Goal: Navigation & Orientation: Find specific page/section

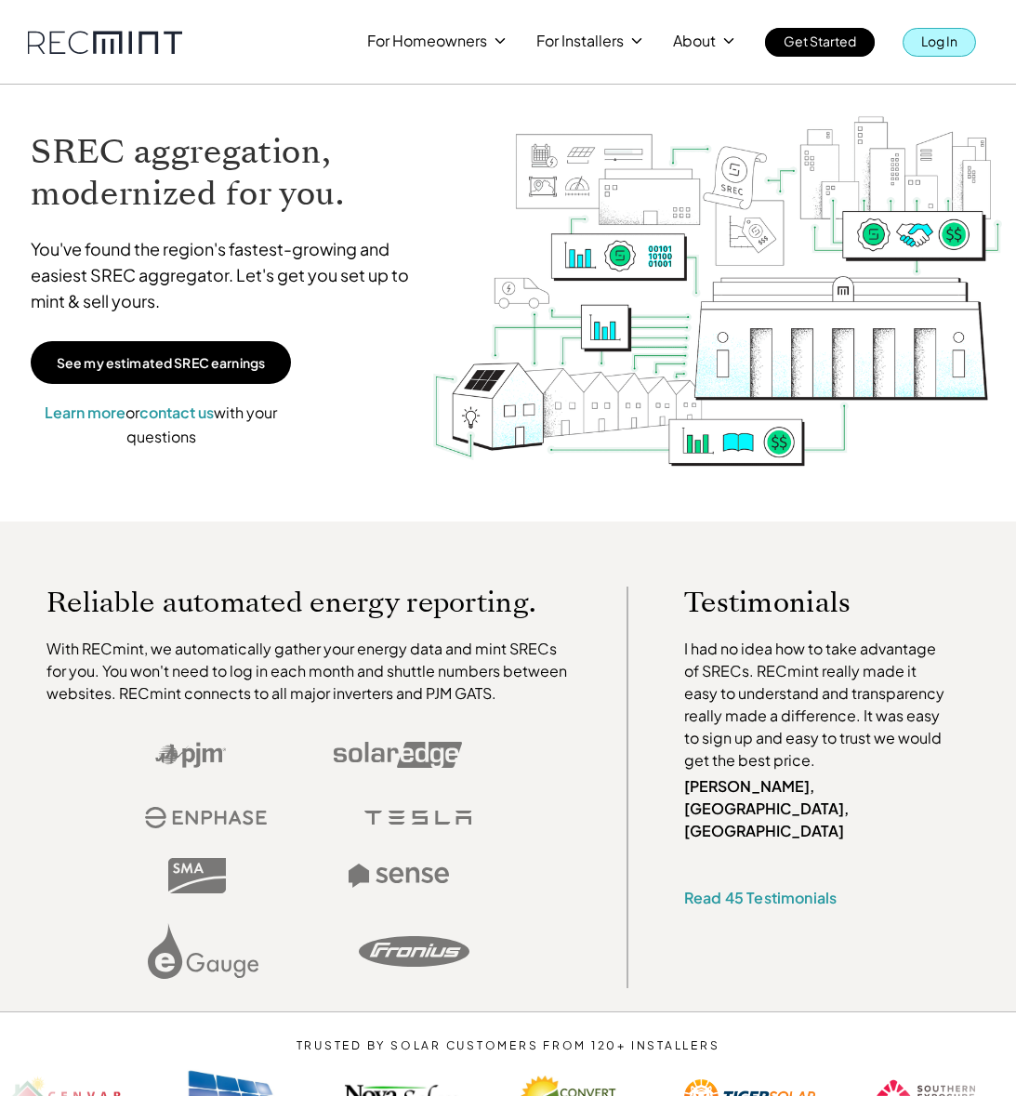
click at [935, 44] on p "Log In" at bounding box center [939, 41] width 36 height 26
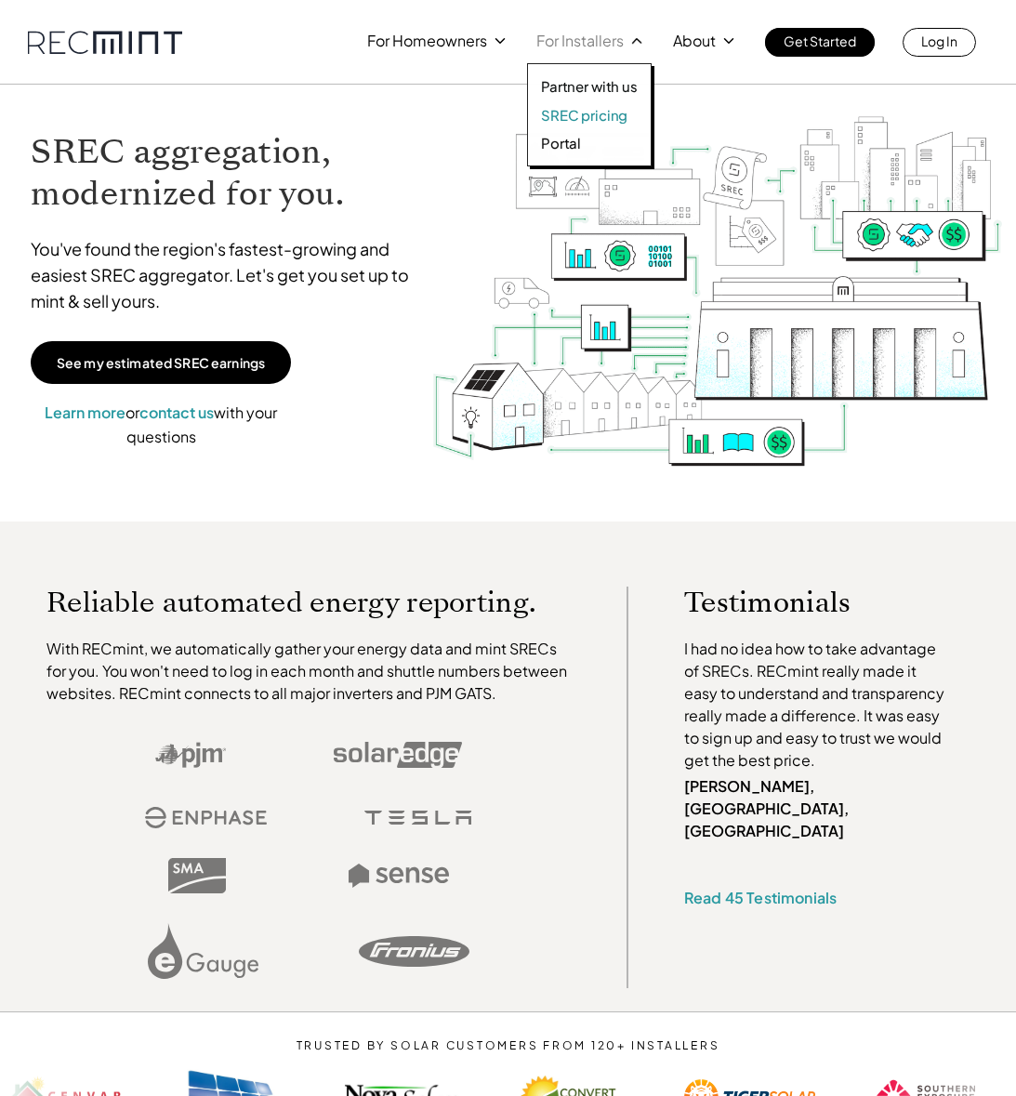
click at [567, 109] on p "SREC pricing" at bounding box center [584, 115] width 86 height 19
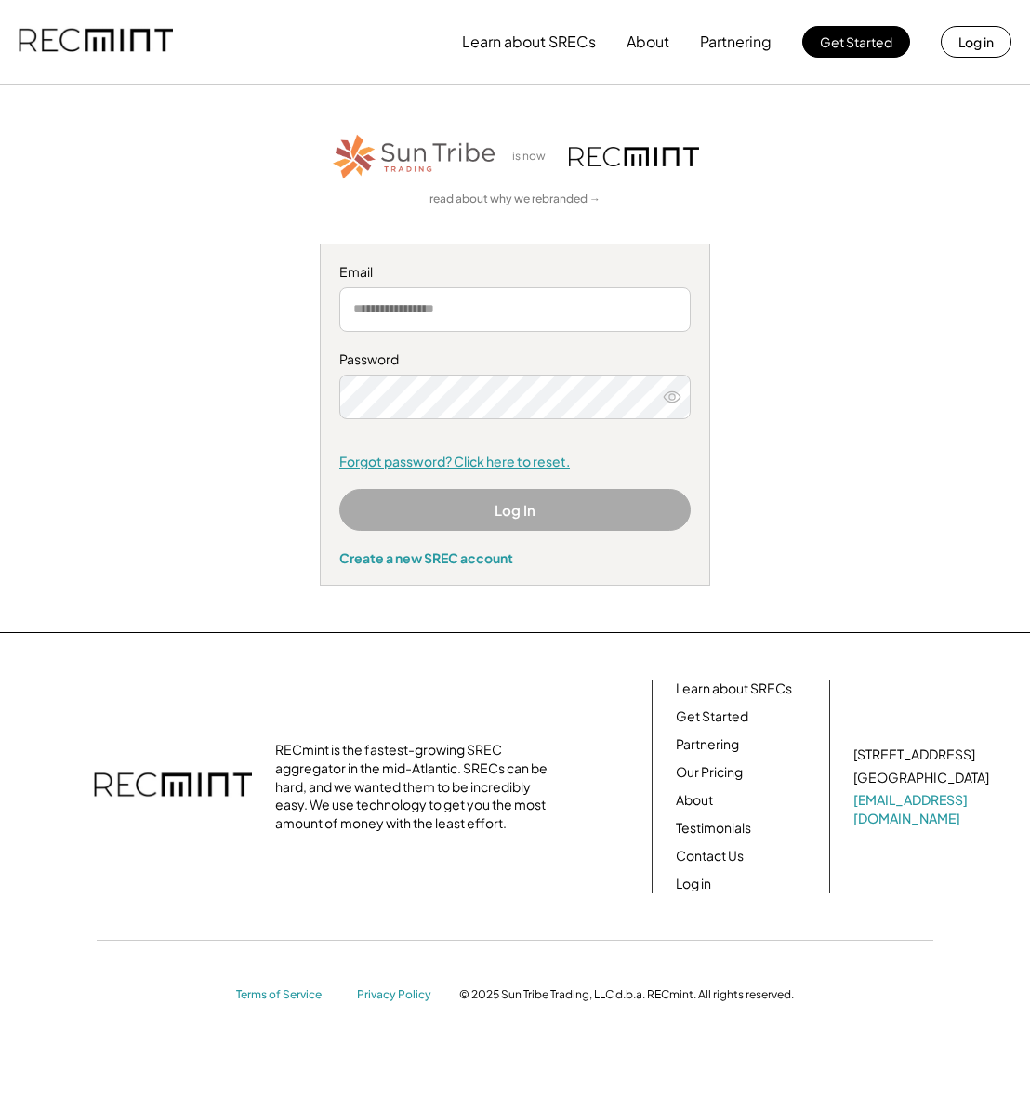
click at [494, 467] on link "Forgot password? Click here to reset." at bounding box center [514, 462] width 351 height 19
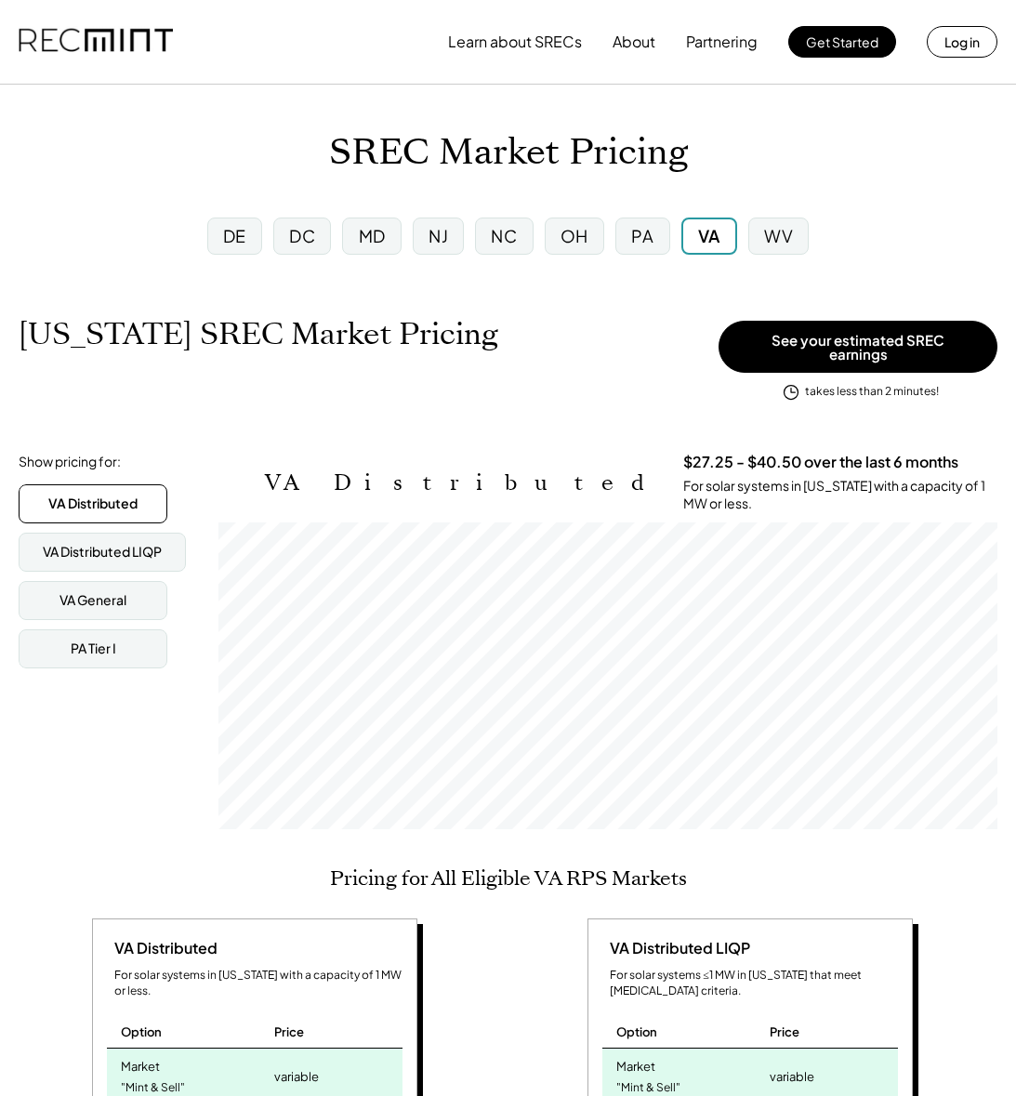
scroll to position [307, 779]
